Goal: Use online tool/utility: Utilize a website feature to perform a specific function

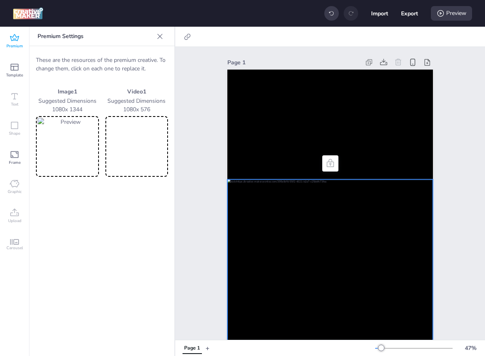
scroll to position [105, 0]
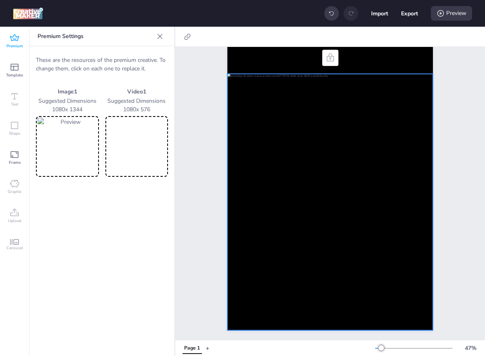
click at [295, 216] on div at bounding box center [331, 202] width 206 height 256
click at [86, 148] on img at bounding box center [68, 146] width 60 height 57
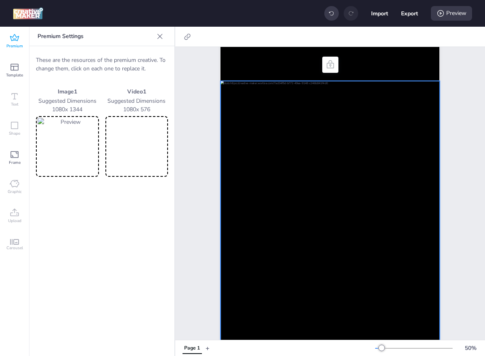
click at [85, 146] on img at bounding box center [68, 146] width 60 height 57
click at [457, 18] on div "Preview" at bounding box center [451, 13] width 41 height 15
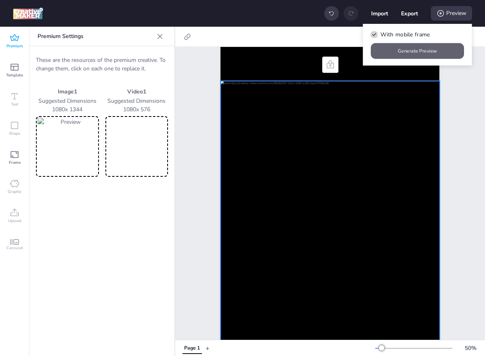
click at [419, 46] on button "Generate Preview" at bounding box center [417, 51] width 93 height 16
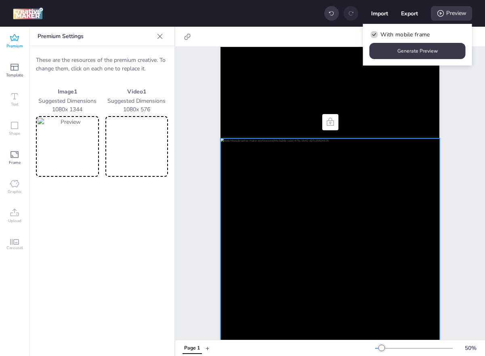
scroll to position [0, 0]
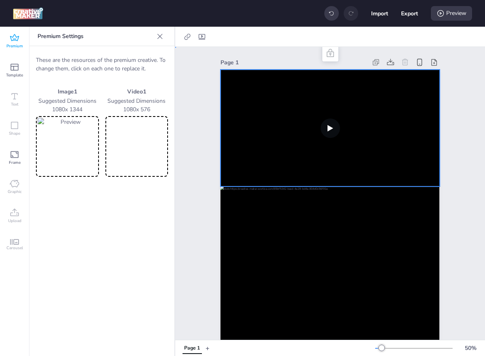
click at [306, 145] on video at bounding box center [330, 128] width 219 height 117
click at [200, 34] on icon at bounding box center [202, 37] width 8 height 8
select select "contain"
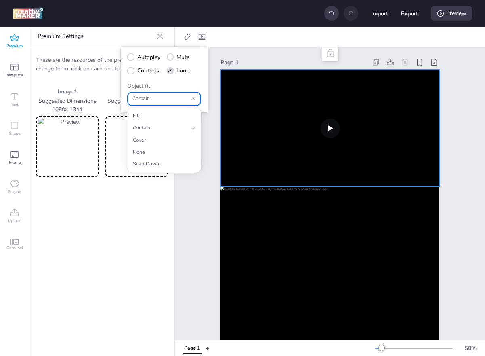
click at [166, 95] on div "Contain" at bounding box center [160, 99] width 55 height 13
click at [148, 142] on span "Cover" at bounding box center [161, 140] width 56 height 7
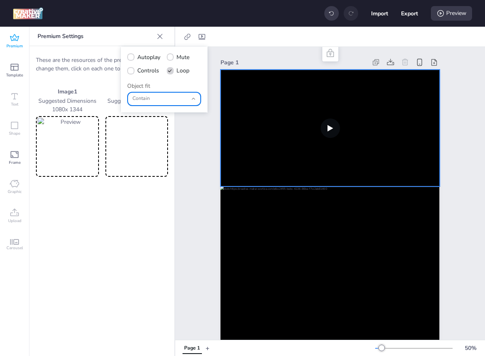
type input "cover"
select select "cover"
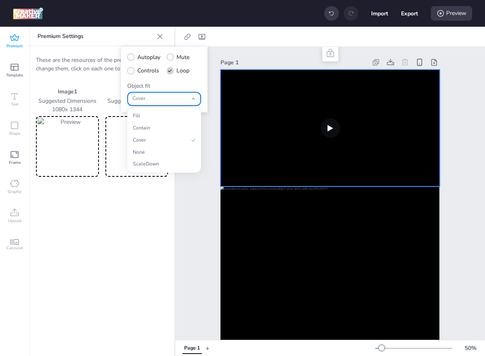
click at [152, 96] on span "Cover" at bounding box center [160, 98] width 55 height 7
click at [153, 114] on span "Fill" at bounding box center [161, 115] width 56 height 7
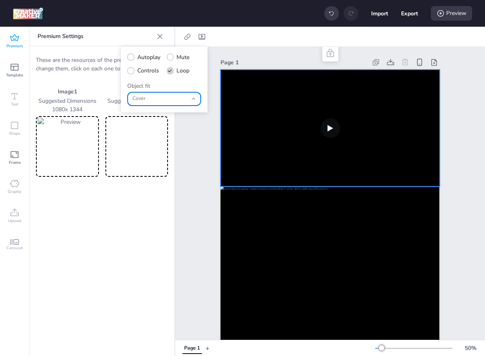
type input "fill"
select select "fill"
click at [158, 104] on div "Fill" at bounding box center [160, 99] width 55 height 13
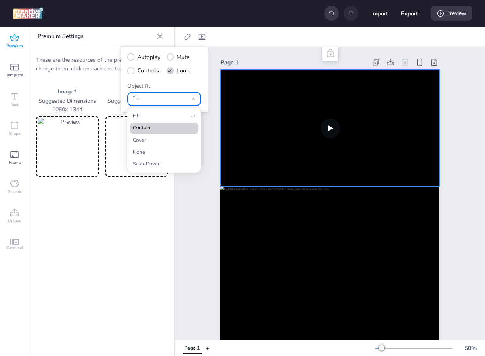
click at [155, 122] on li "Contain" at bounding box center [164, 127] width 68 height 11
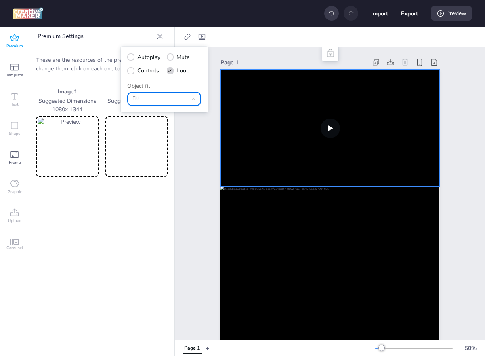
type input "contain"
select select "contain"
click at [159, 99] on span "Contain" at bounding box center [160, 98] width 55 height 7
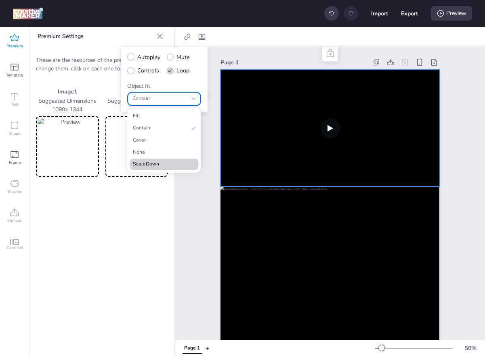
click at [148, 160] on span "ScaleDown" at bounding box center [161, 163] width 56 height 7
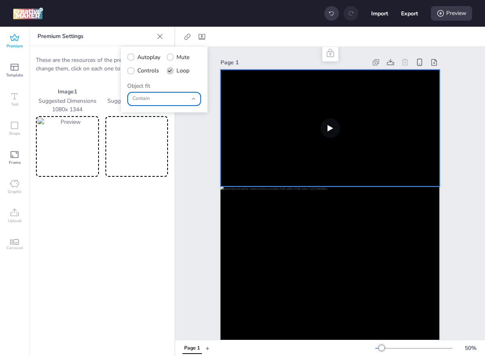
type input "scale-down"
select select "scale-down"
click at [158, 97] on span "ScaleDown" at bounding box center [160, 98] width 55 height 7
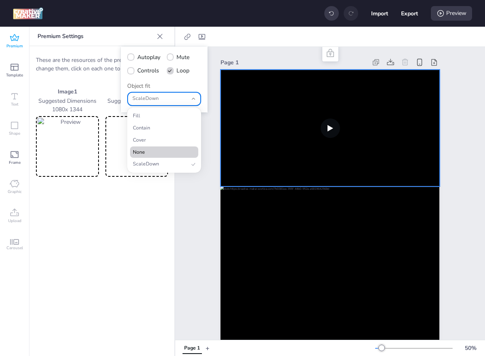
click at [152, 150] on span "None" at bounding box center [161, 152] width 56 height 7
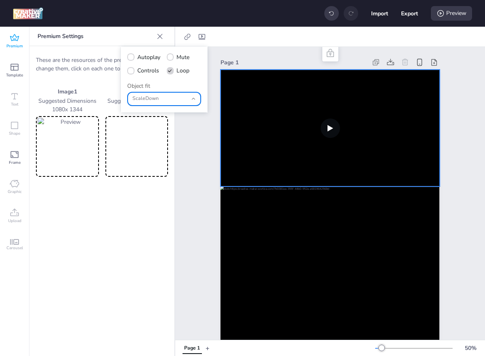
type input "none"
select select "none"
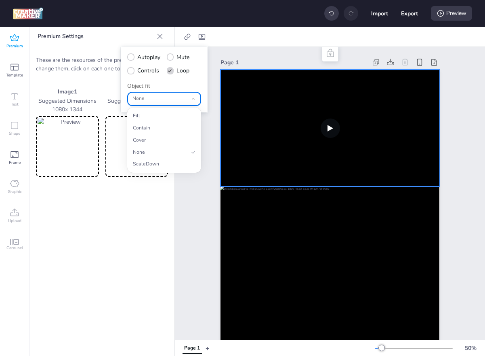
click at [158, 101] on span "None" at bounding box center [160, 98] width 55 height 7
click at [151, 140] on span "Cover" at bounding box center [161, 140] width 56 height 7
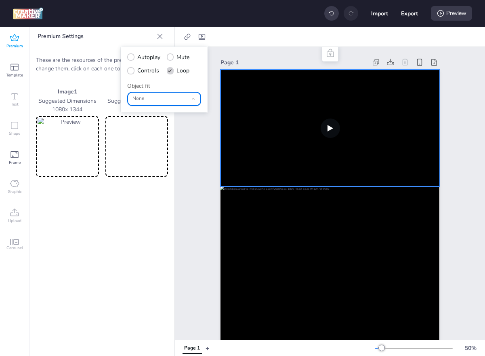
type input "cover"
select select "cover"
click at [143, 57] on span "Autoplay" at bounding box center [148, 57] width 23 height 8
click at [132, 58] on input "Autoplay" at bounding box center [129, 60] width 5 height 5
checkbox input "true"
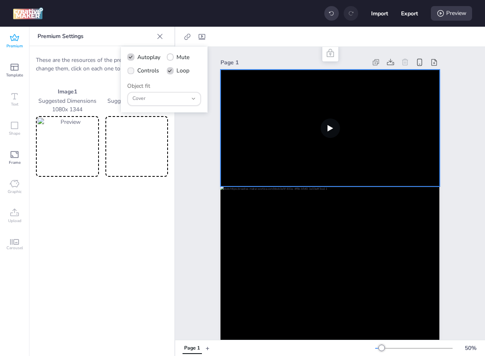
click at [143, 69] on span "Controls" at bounding box center [148, 70] width 22 height 8
click at [132, 71] on input "Controls" at bounding box center [129, 73] width 5 height 5
checkbox input "true"
click at [176, 54] on label "Mute" at bounding box center [178, 57] width 29 height 14
click at [172, 58] on input "Mute" at bounding box center [168, 60] width 5 height 5
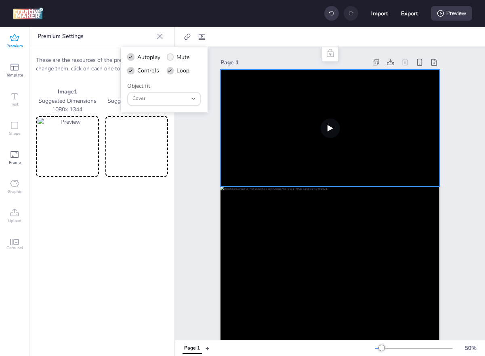
checkbox input "true"
click at [449, 8] on div "Preview" at bounding box center [451, 13] width 41 height 15
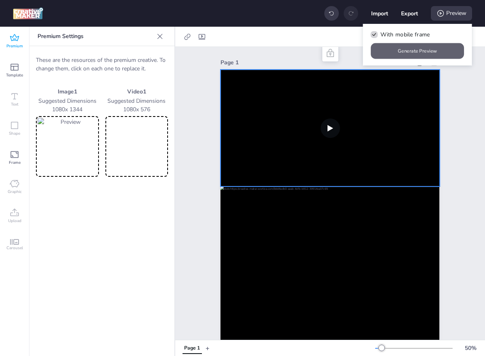
click at [399, 52] on button "Generate Preview" at bounding box center [417, 51] width 93 height 16
click at [18, 44] on span "Premium" at bounding box center [14, 46] width 17 height 6
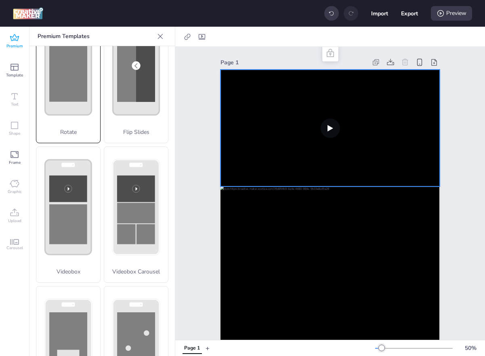
scroll to position [259, 0]
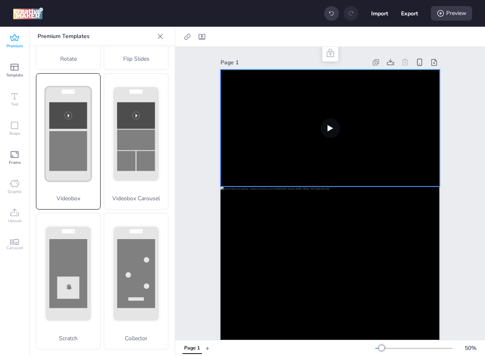
click at [66, 203] on div "Videobox" at bounding box center [68, 141] width 65 height 137
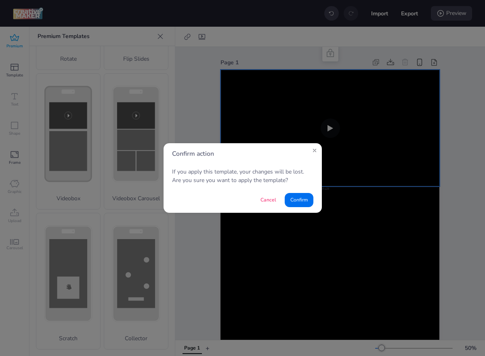
click at [259, 199] on div "Confirm action If you apply this template, your changes will be lost. Are you s…" at bounding box center [242, 178] width 485 height 356
click at [261, 197] on button "Cancel" at bounding box center [268, 200] width 26 height 14
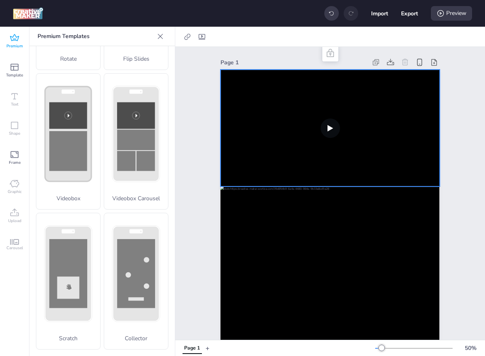
drag, startPoint x: 29, startPoint y: 258, endPoint x: 62, endPoint y: 258, distance: 33.5
click at [29, 258] on div "Carousel" at bounding box center [14, 244] width 29 height 29
click at [66, 258] on div "Scratch" at bounding box center [68, 281] width 65 height 137
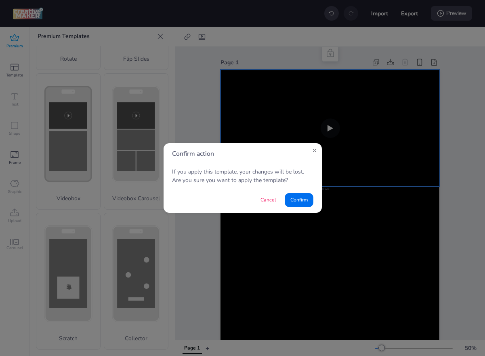
click at [295, 191] on footer "Cancel Confirm" at bounding box center [243, 199] width 158 height 25
click at [295, 193] on button "Confirm" at bounding box center [299, 200] width 28 height 14
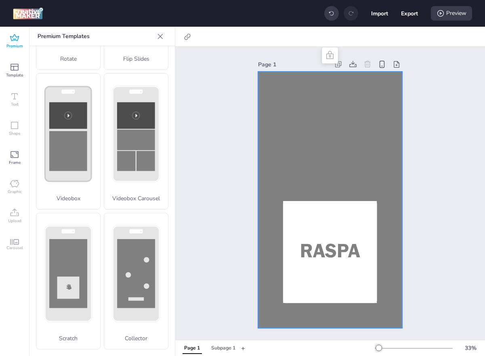
click at [302, 135] on div at bounding box center [330, 200] width 144 height 256
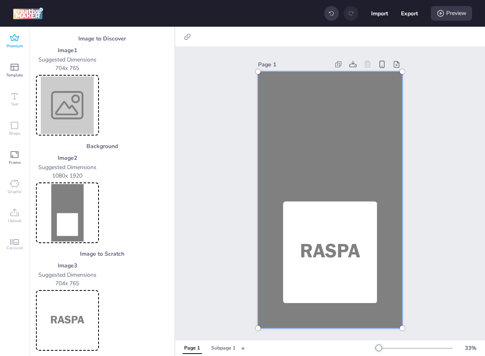
scroll to position [57, 0]
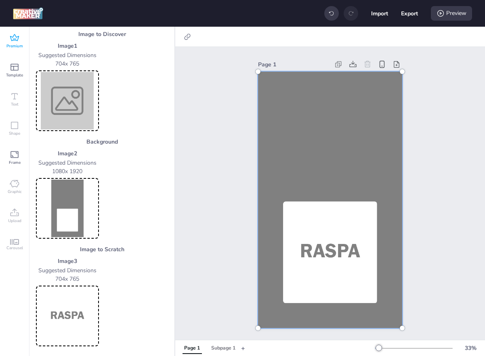
click at [62, 180] on img at bounding box center [68, 207] width 60 height 57
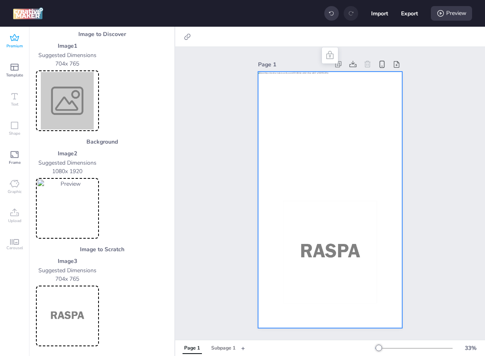
click at [78, 126] on div at bounding box center [67, 100] width 63 height 61
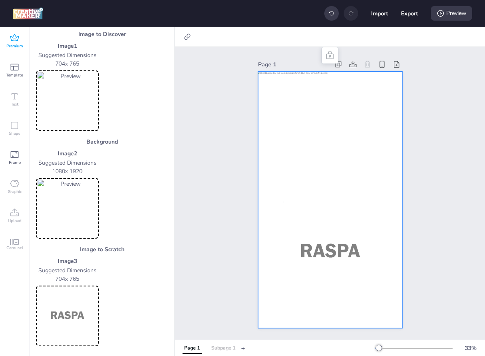
click at [220, 343] on button "Subpage 1" at bounding box center [223, 347] width 33 height 11
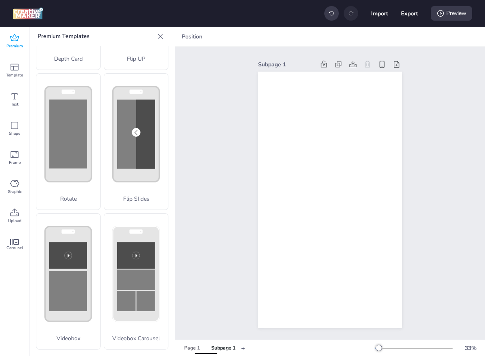
scroll to position [119, 0]
click at [21, 213] on div "Upload" at bounding box center [14, 215] width 29 height 29
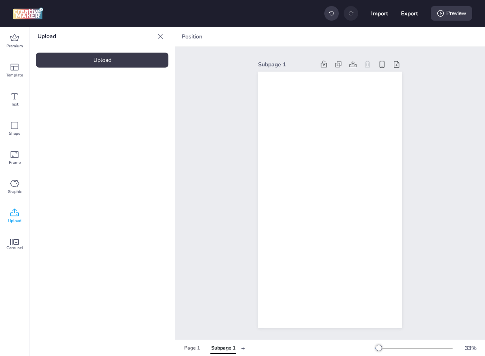
click at [87, 53] on div "Upload" at bounding box center [102, 60] width 133 height 15
click at [59, 109] on img at bounding box center [68, 113] width 49 height 8
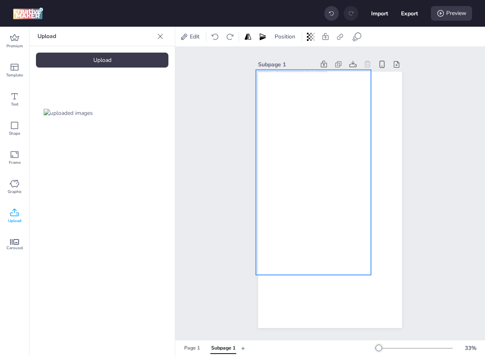
drag, startPoint x: 319, startPoint y: 156, endPoint x: 303, endPoint y: 130, distance: 30.5
click at [303, 130] on div at bounding box center [313, 172] width 115 height 204
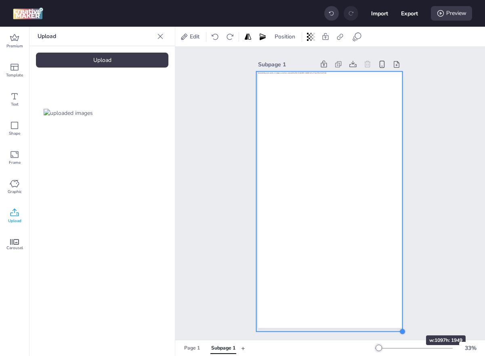
drag, startPoint x: 371, startPoint y: 276, endPoint x: 402, endPoint y: 320, distance: 53.9
click at [402, 320] on div at bounding box center [330, 200] width 144 height 256
click at [197, 346] on div "Page 1" at bounding box center [192, 347] width 16 height 7
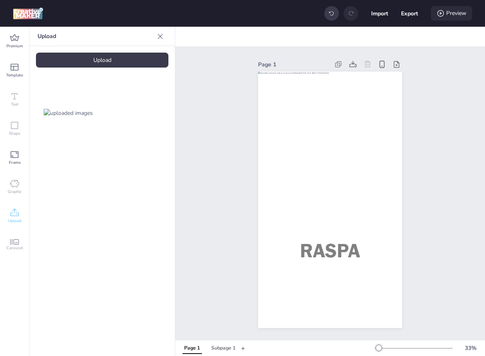
click at [452, 10] on div "Preview" at bounding box center [451, 13] width 41 height 15
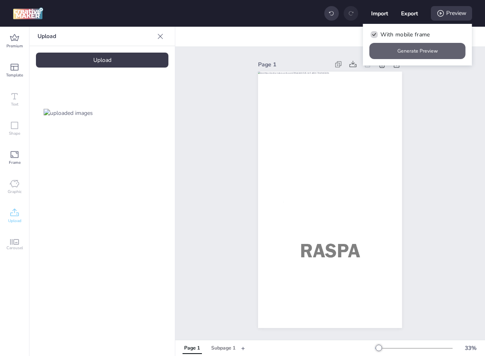
click at [412, 48] on button "Generate Preview" at bounding box center [418, 51] width 96 height 16
